Goal: Task Accomplishment & Management: Complete application form

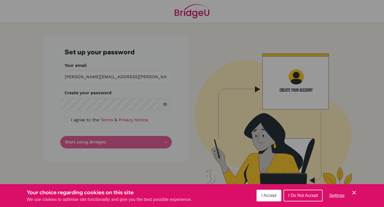
click at [353, 193] on icon "Cookie Control Close Icon" at bounding box center [354, 193] width 6 height 6
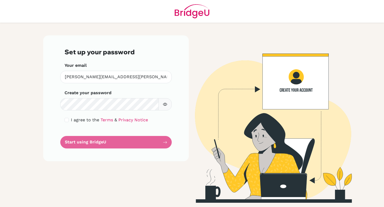
click at [167, 105] on button "button" at bounding box center [164, 104] width 13 height 13
click at [66, 121] on input "checkbox" at bounding box center [67, 120] width 4 height 4
checkbox input "true"
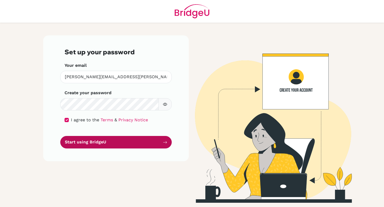
click at [157, 144] on button "Start using BridgeU" at bounding box center [115, 142] width 111 height 13
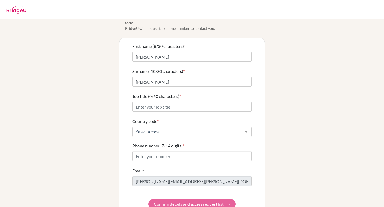
scroll to position [31, 0]
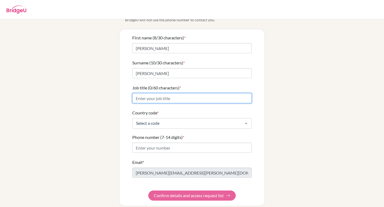
click at [216, 94] on input "Job title (0/60 characters) *" at bounding box center [191, 98] width 119 height 10
type input "DP biology facilitator"
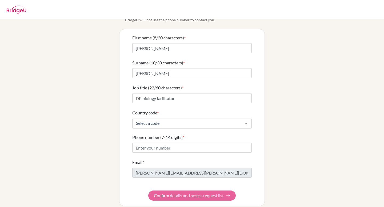
click at [327, 94] on div "Info Please confirm your profile details first so that you won’t need to input …" at bounding box center [192, 101] width 304 height 212
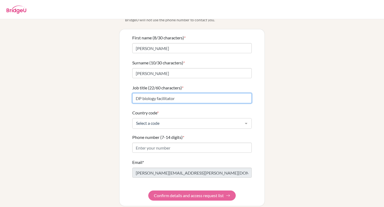
click at [194, 96] on input "DP biology facilitator" at bounding box center [191, 98] width 119 height 10
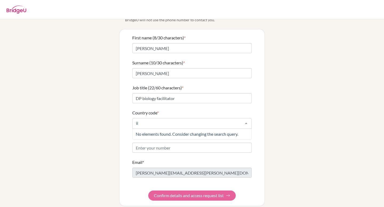
type input "i"
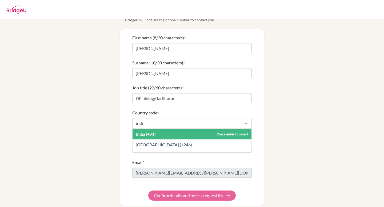
type input "india"
click at [169, 129] on span "India (+91)" at bounding box center [191, 134] width 119 height 11
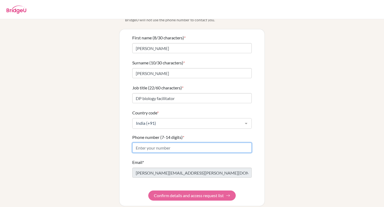
click at [170, 144] on input "Phone number (7-14 digits) *" at bounding box center [191, 148] width 119 height 10
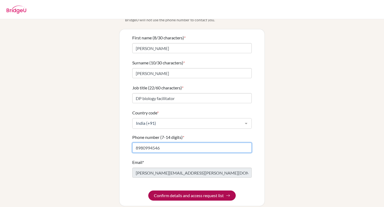
type input "8980994546"
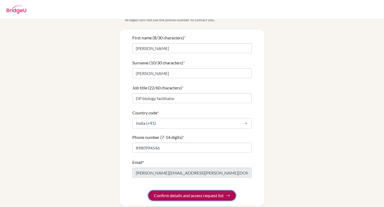
click at [206, 192] on button "Confirm details and access request list" at bounding box center [191, 196] width 87 height 10
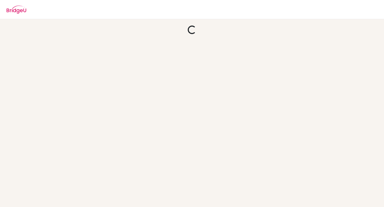
scroll to position [0, 0]
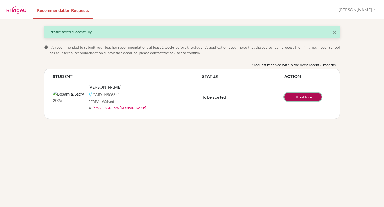
click at [308, 101] on link "Fill out form" at bounding box center [302, 97] width 37 height 8
click at [337, 32] on div "× Profile saved successfully." at bounding box center [191, 32] width 295 height 12
click at [375, 10] on button "[PERSON_NAME]" at bounding box center [356, 10] width 41 height 10
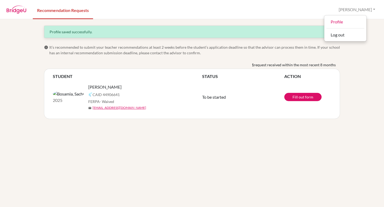
click at [366, 73] on div "× Profile saved successfully. info It’s recommended to submit your teacher reco…" at bounding box center [192, 113] width 384 height 188
